Goal: Information Seeking & Learning: Learn about a topic

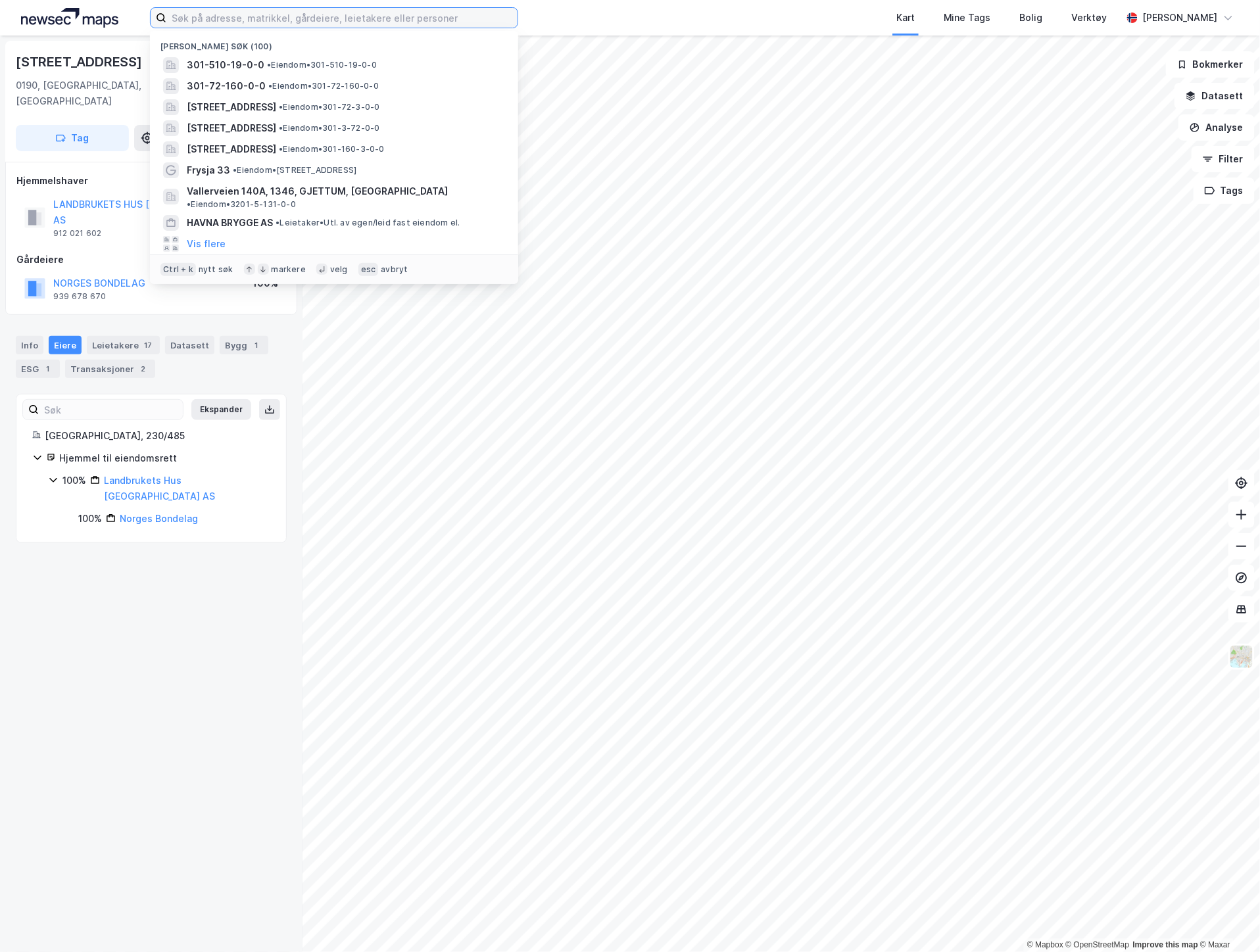
click at [253, 16] on input at bounding box center [342, 18] width 351 height 20
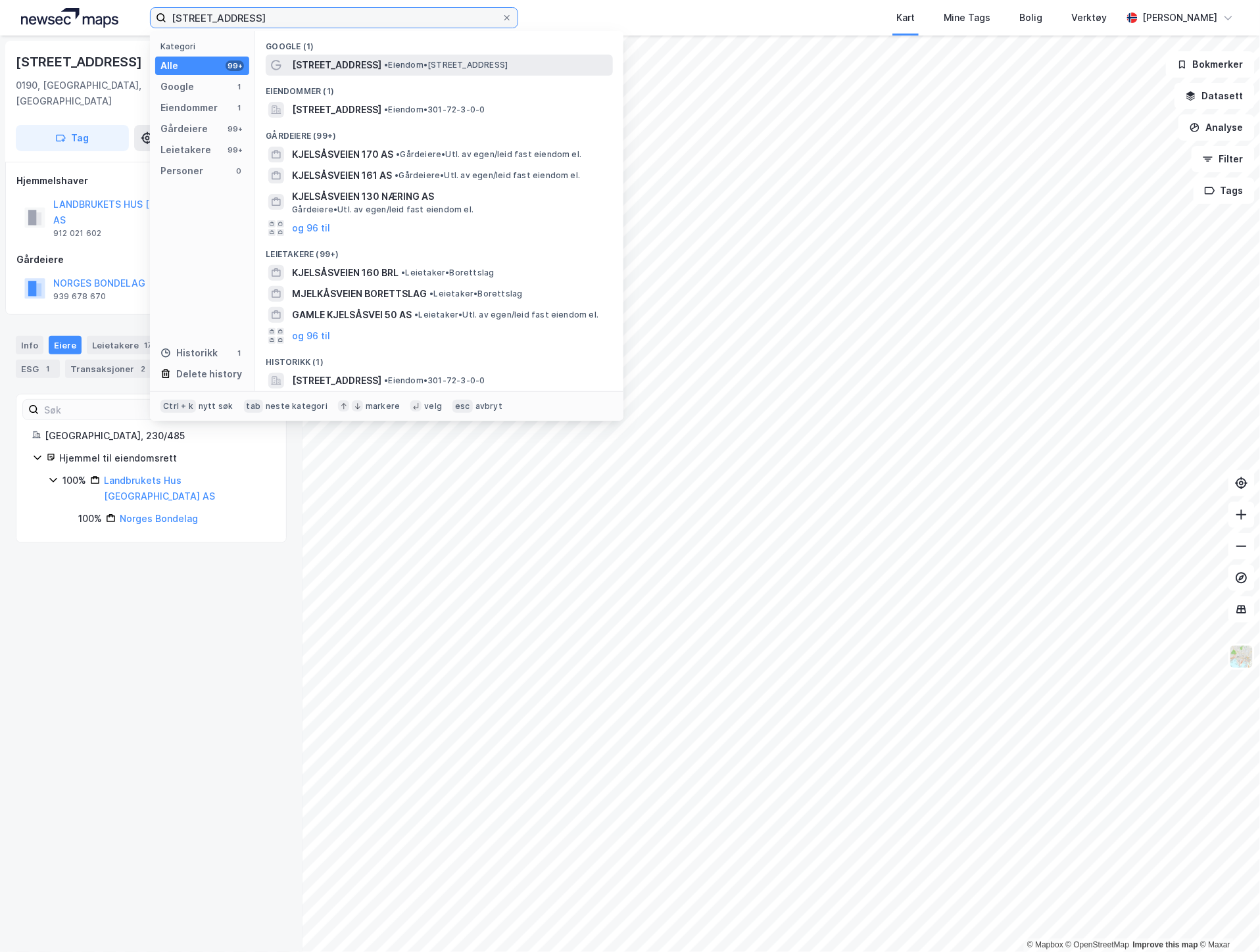
type input "kjelsåsveien 160"
click at [317, 71] on span "Kjelsåsveien 160" at bounding box center [337, 64] width 90 height 16
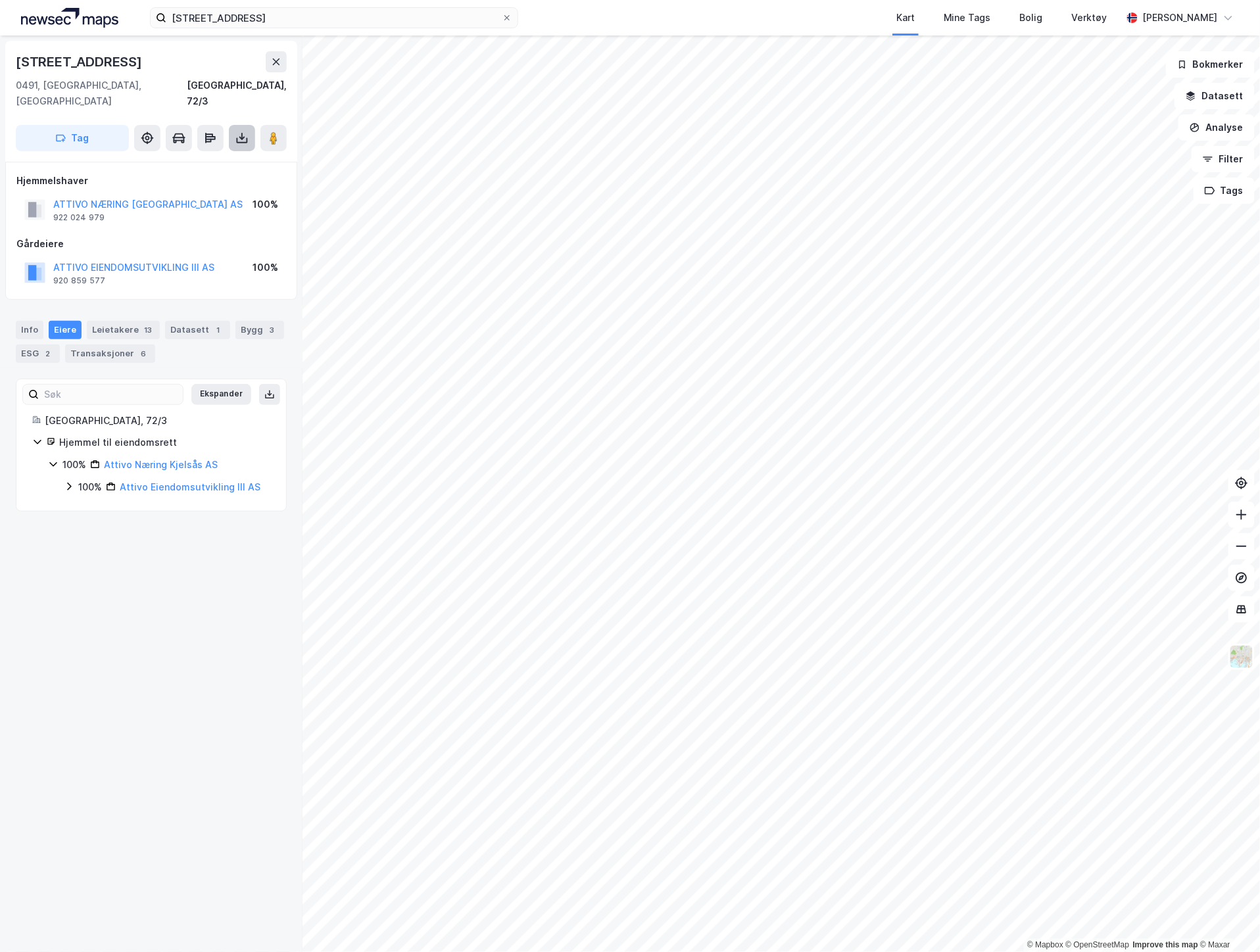
click at [244, 138] on icon at bounding box center [242, 141] width 11 height 5
click at [184, 180] on div "Last ned matrikkelrapport" at bounding box center [193, 186] width 109 height 11
click at [1246, 653] on img at bounding box center [1242, 656] width 25 height 25
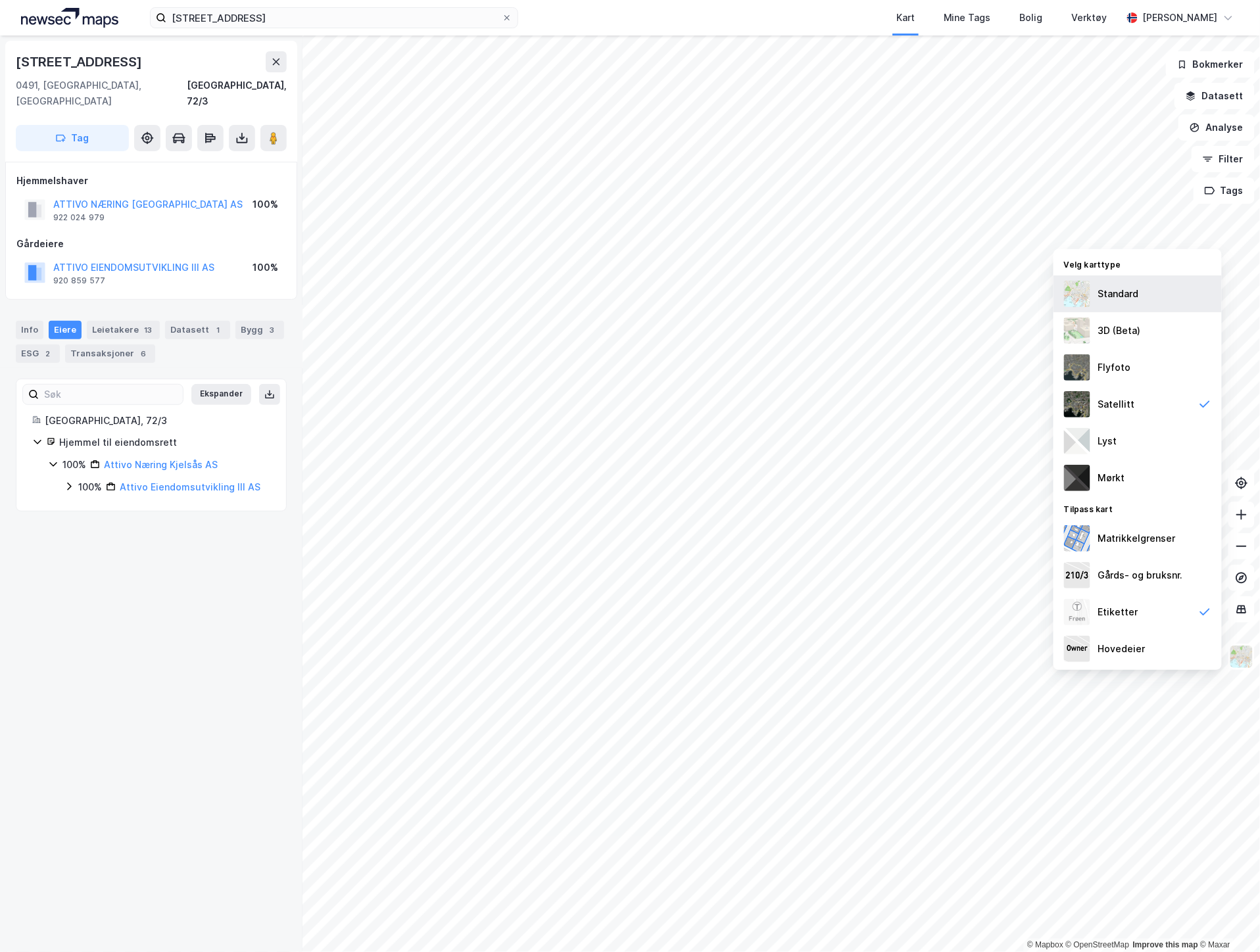
click at [1086, 298] on img at bounding box center [1077, 294] width 26 height 26
click at [1120, 368] on div "Flyfoto" at bounding box center [1115, 368] width 33 height 16
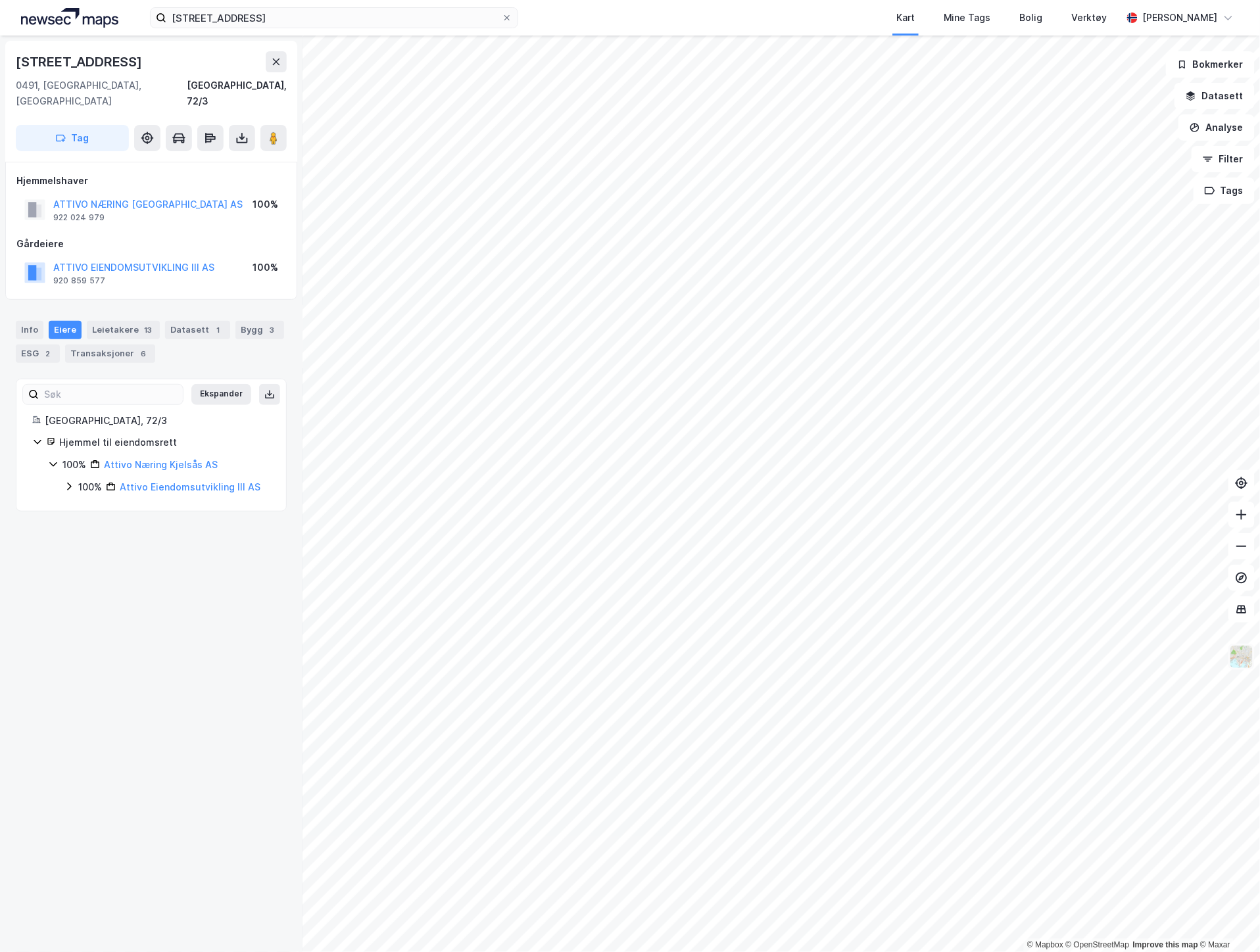
click at [1240, 659] on img at bounding box center [1242, 656] width 25 height 25
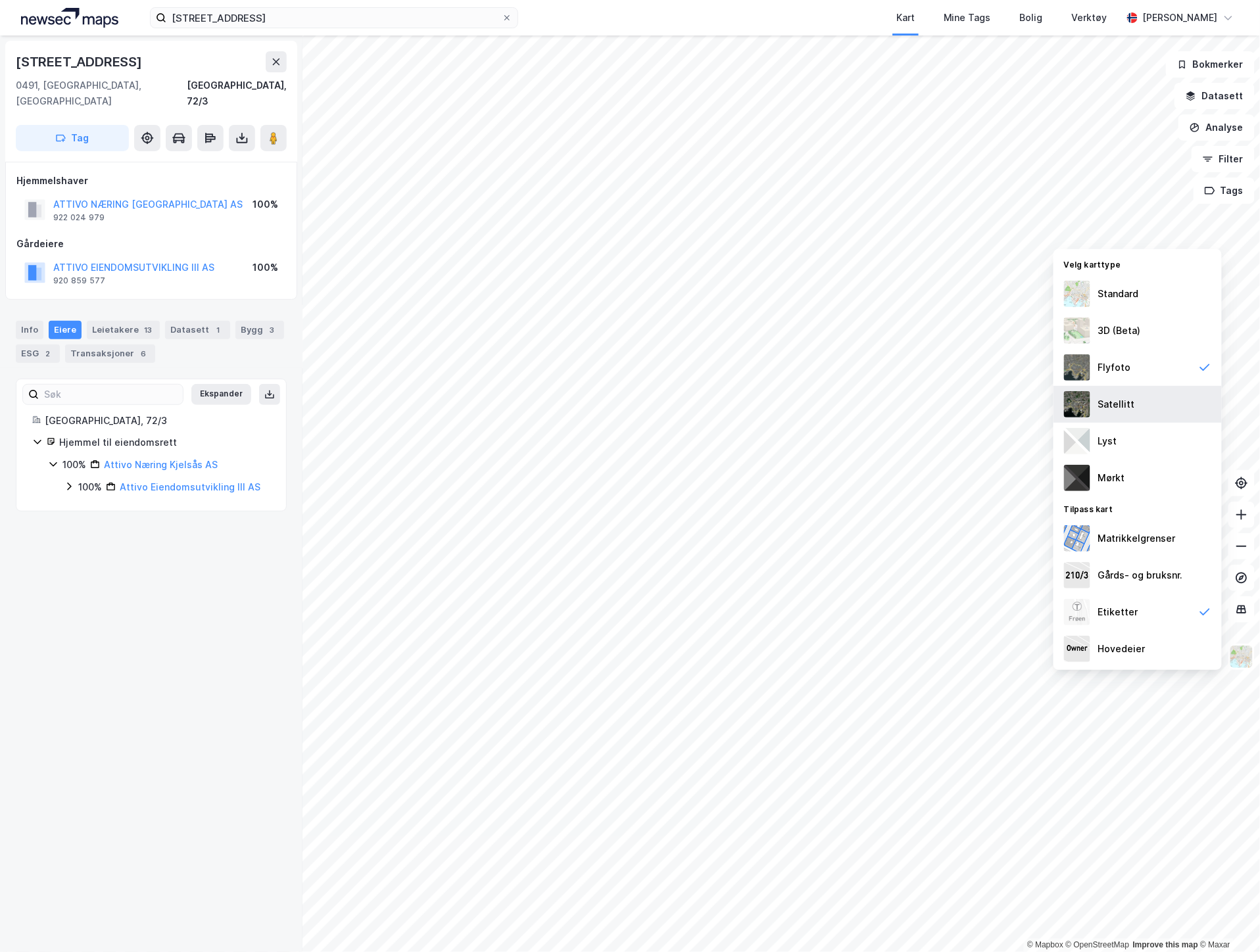
click at [1153, 405] on div "Satellitt" at bounding box center [1138, 404] width 168 height 37
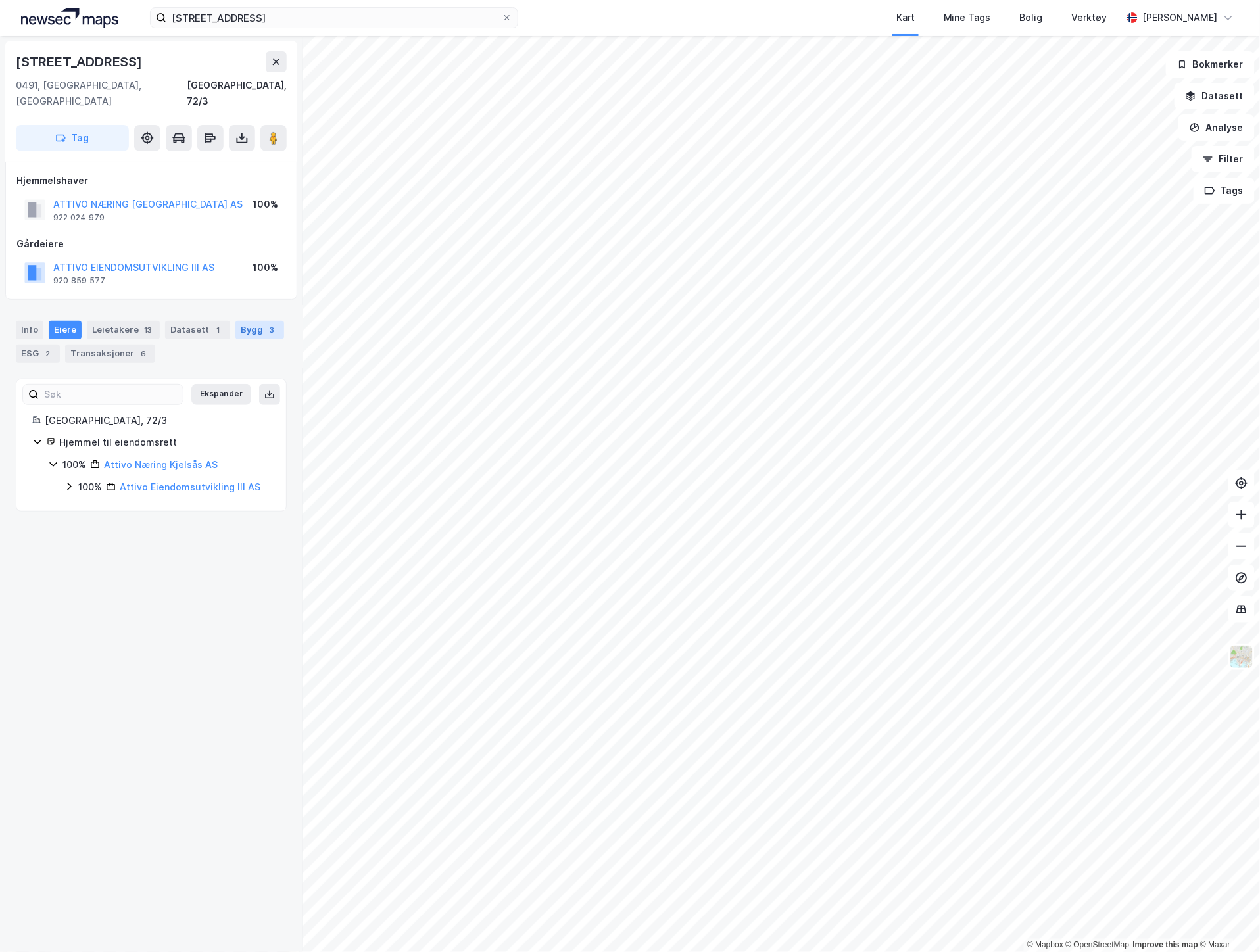
click at [266, 323] on div "3" at bounding box center [272, 330] width 13 height 13
